Goal: Information Seeking & Learning: Learn about a topic

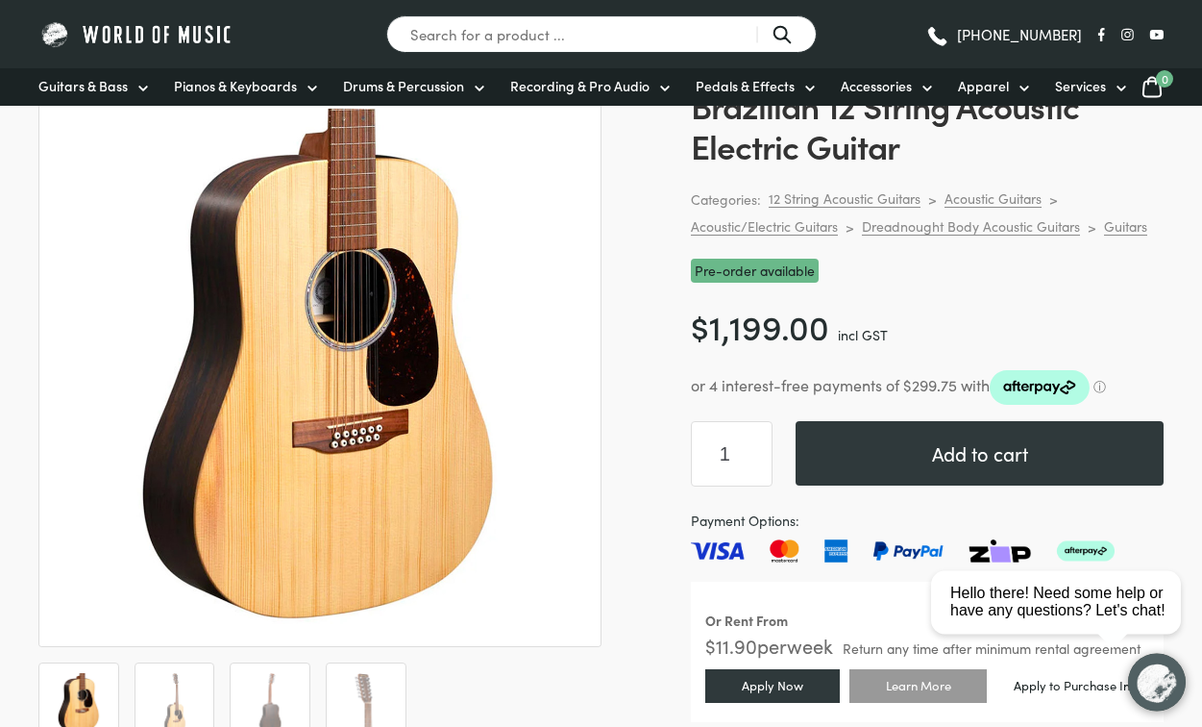
scroll to position [219, 0]
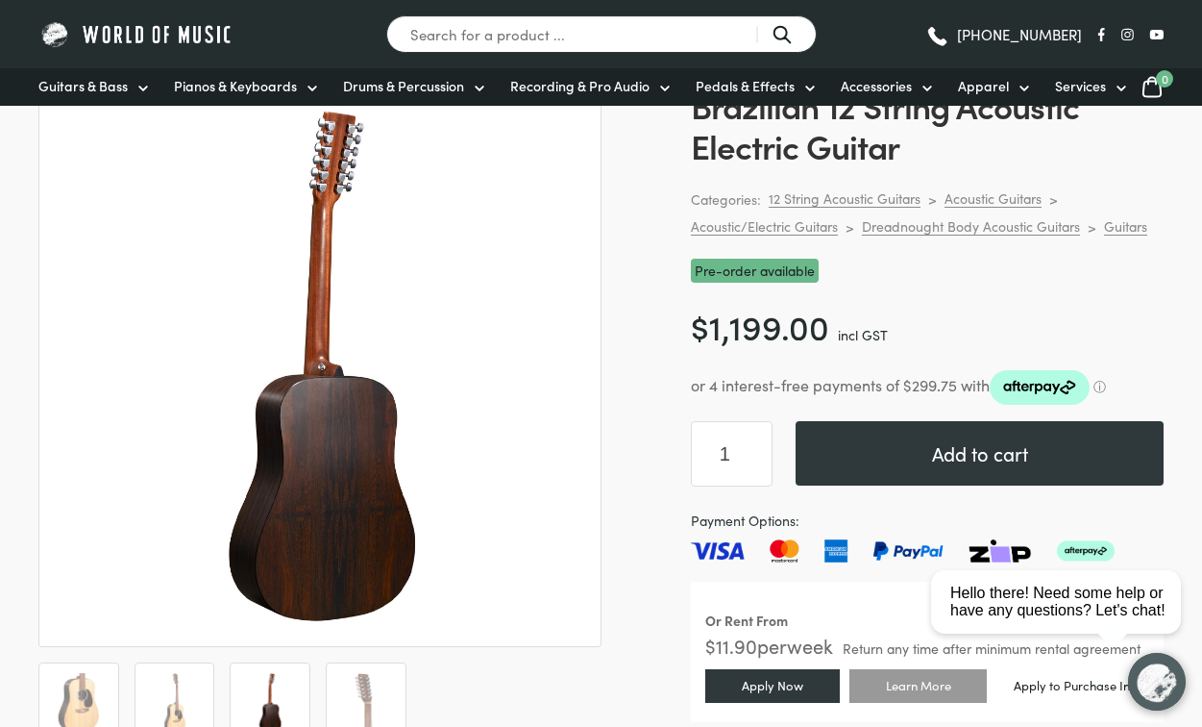
click at [362, 290] on img at bounding box center [519, 589] width 961 height 961
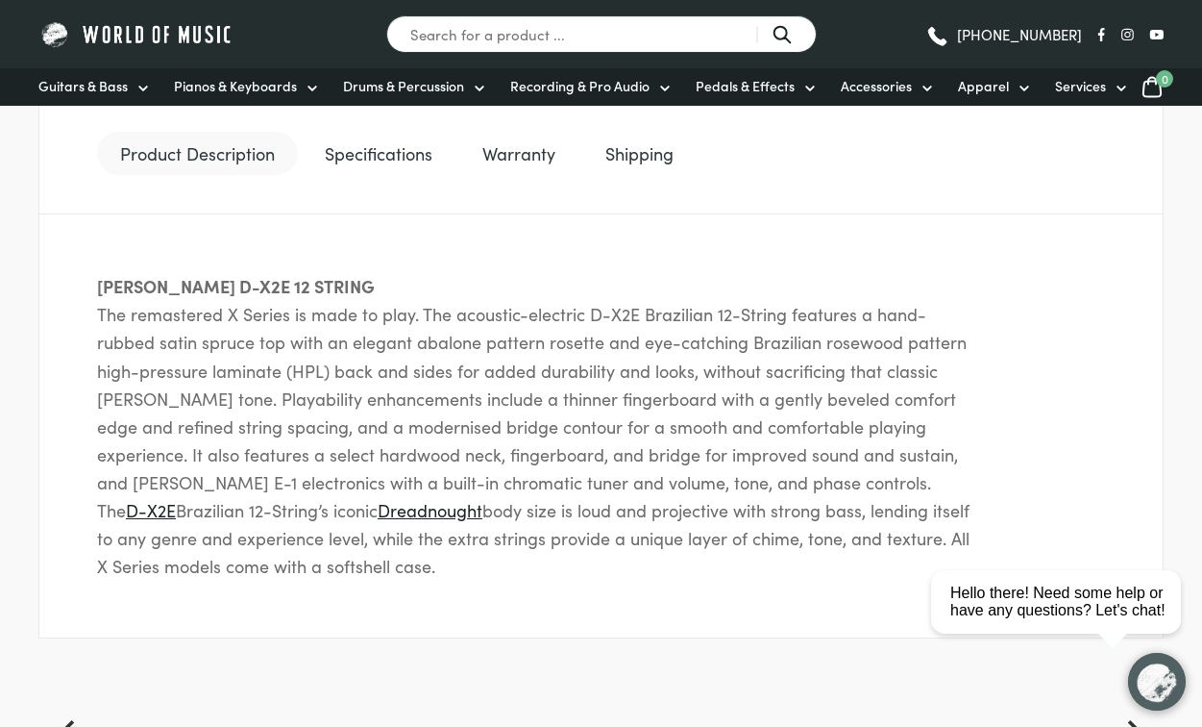
scroll to position [931, 0]
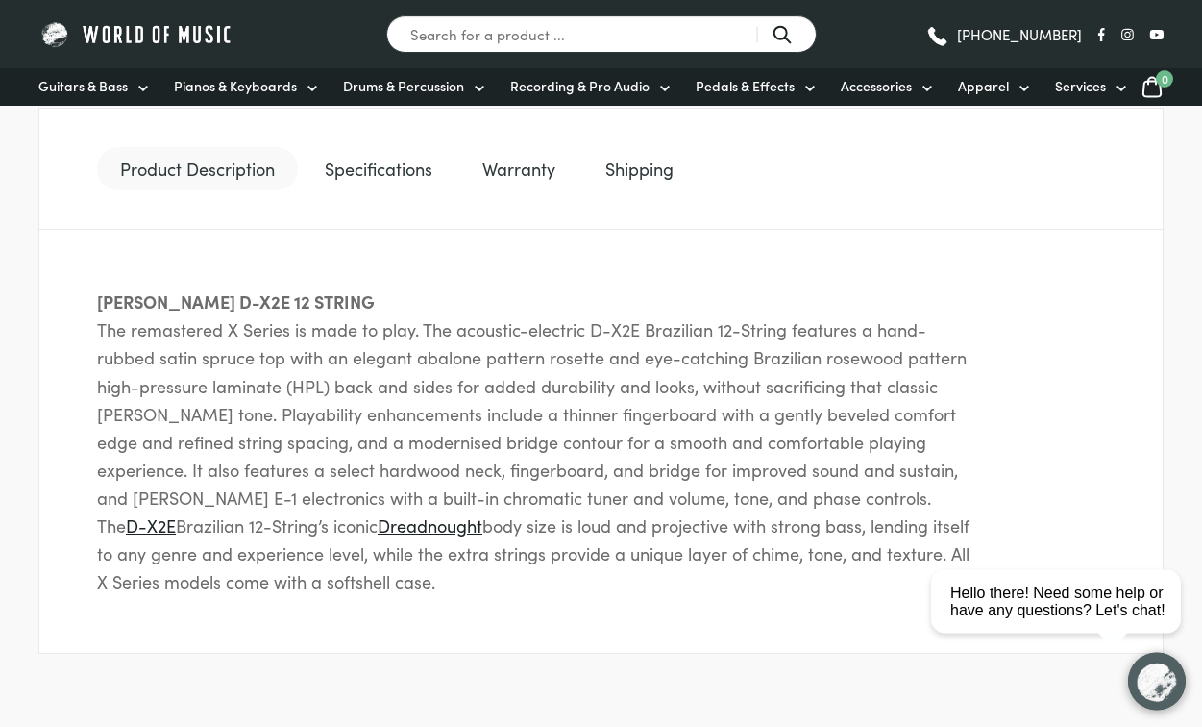
click at [397, 184] on link "Specifications" at bounding box center [379, 169] width 154 height 44
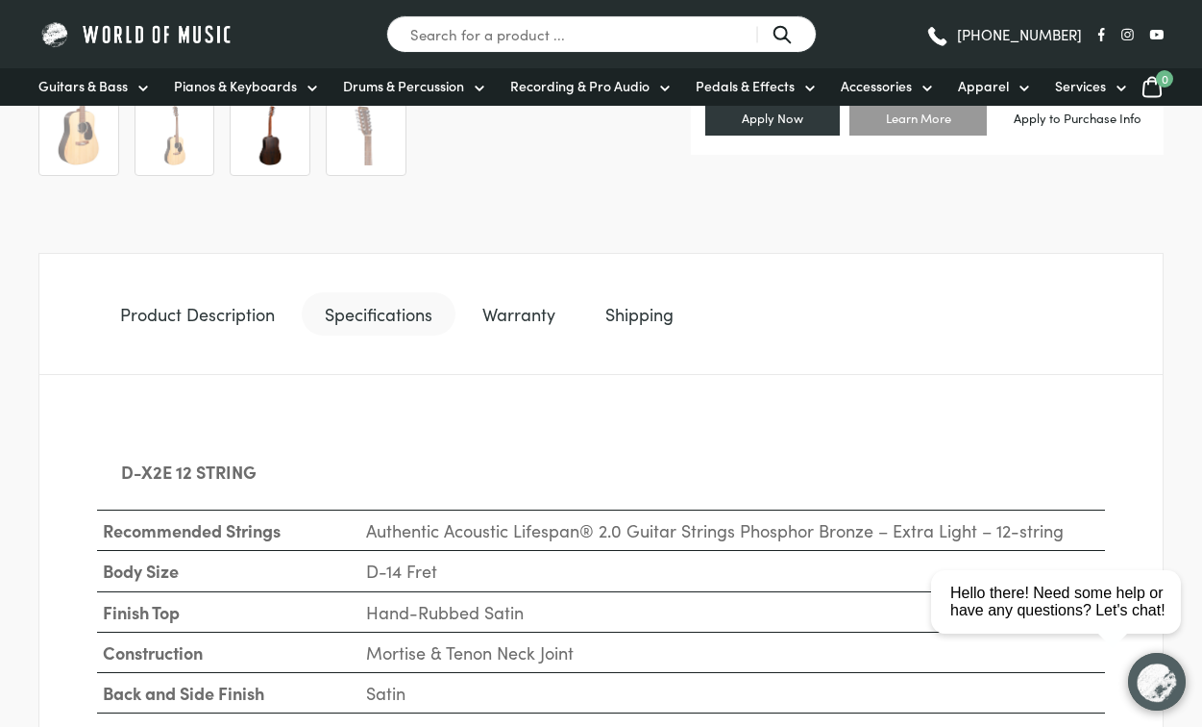
scroll to position [764, 0]
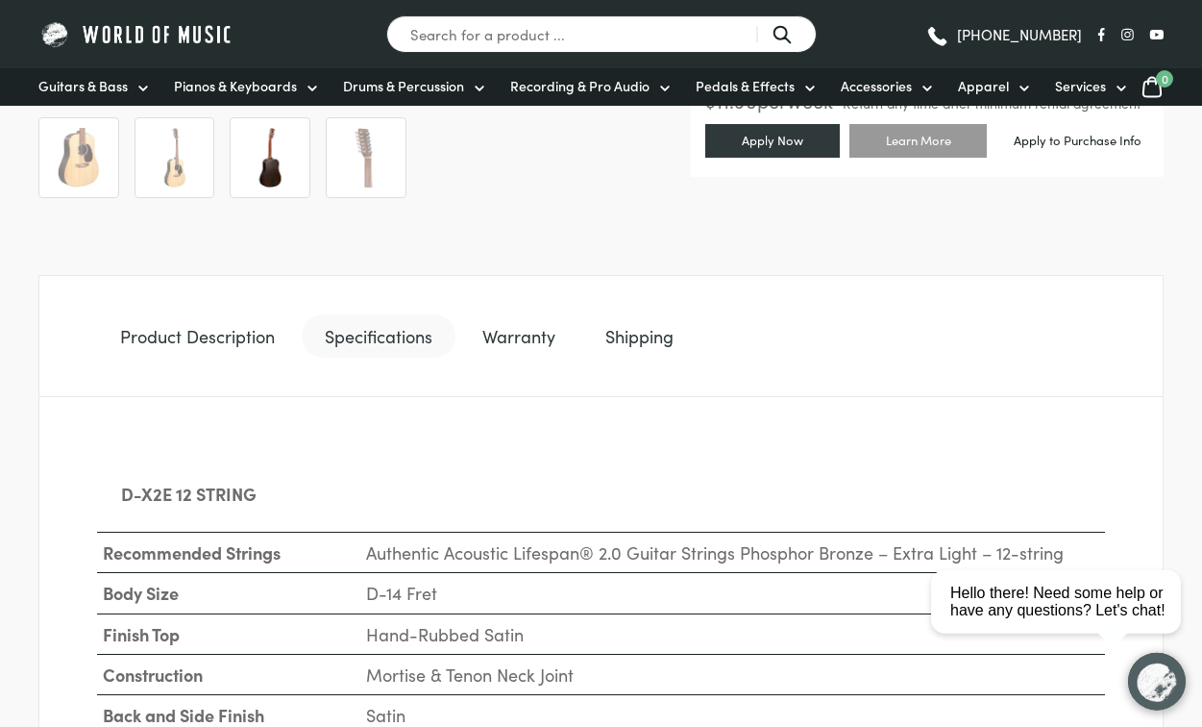
click at [626, 348] on link "Shipping" at bounding box center [639, 336] width 114 height 44
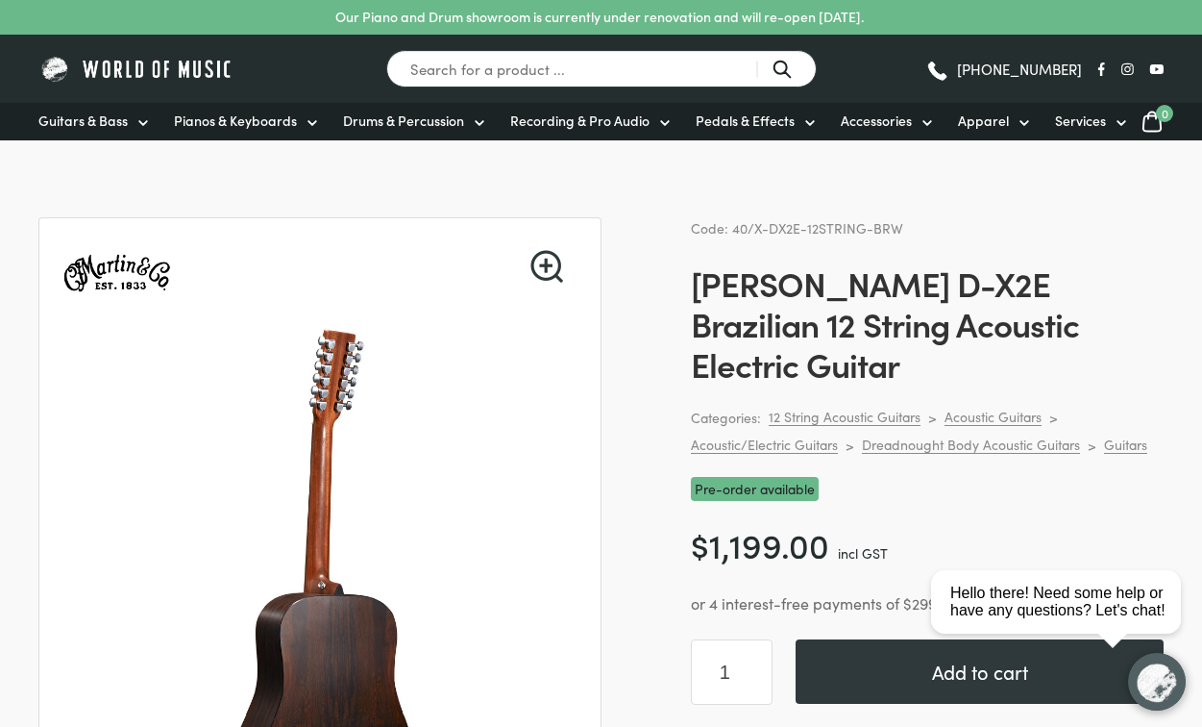
scroll to position [0, 0]
